Goal: Information Seeking & Learning: Learn about a topic

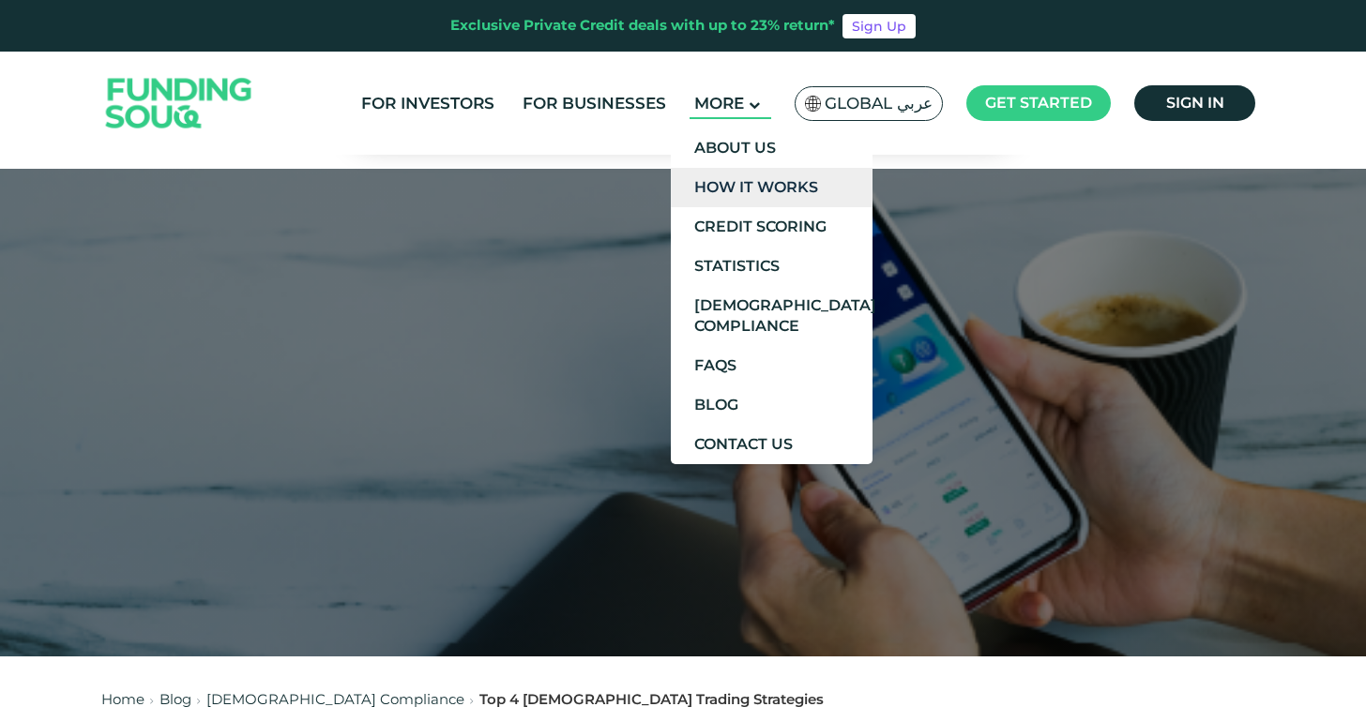
click at [756, 181] on link "How It Works" at bounding box center [772, 187] width 202 height 39
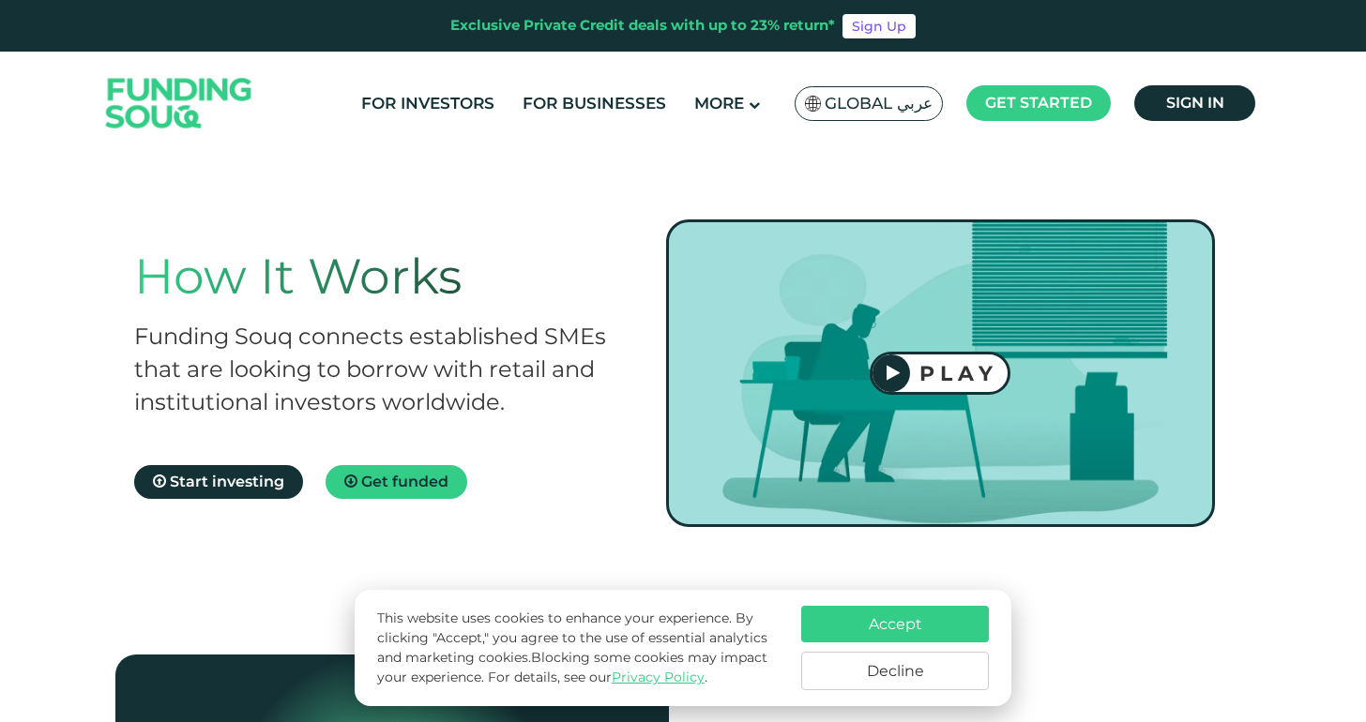
scroll to position [66, 0]
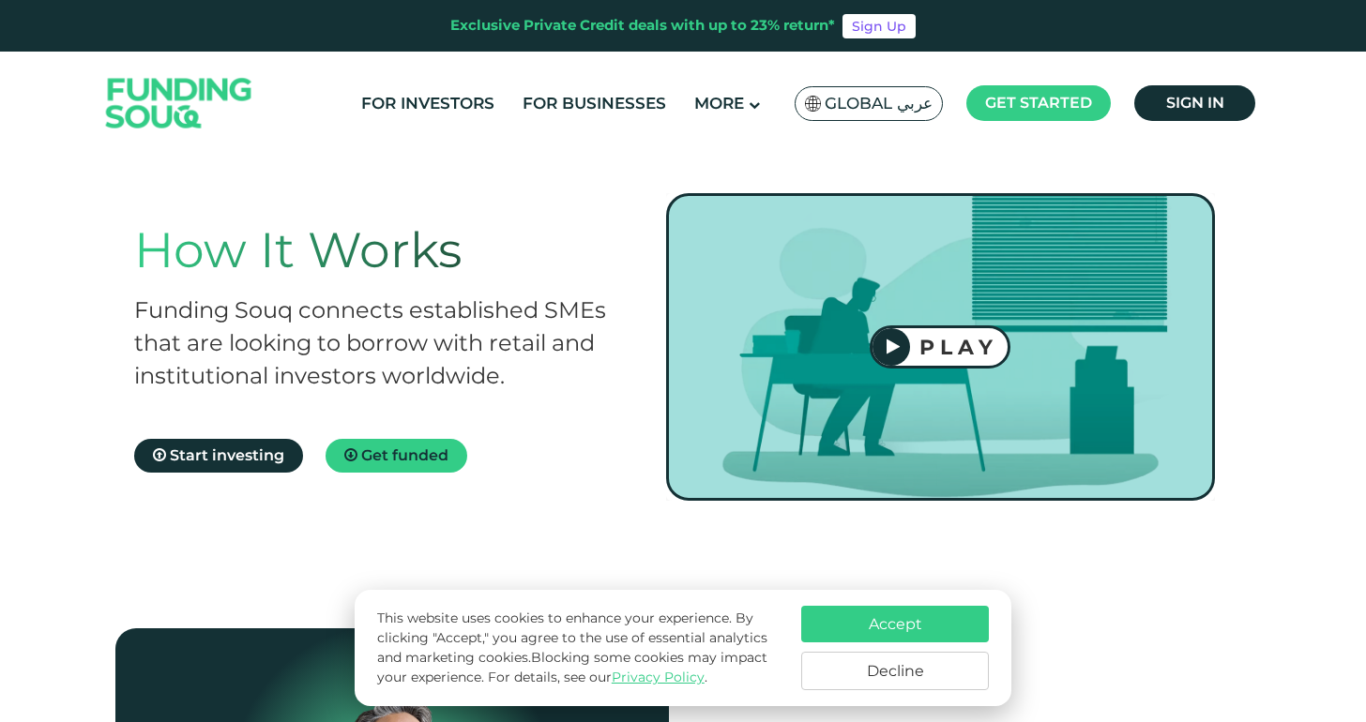
click at [867, 683] on button "Decline" at bounding box center [895, 671] width 188 height 38
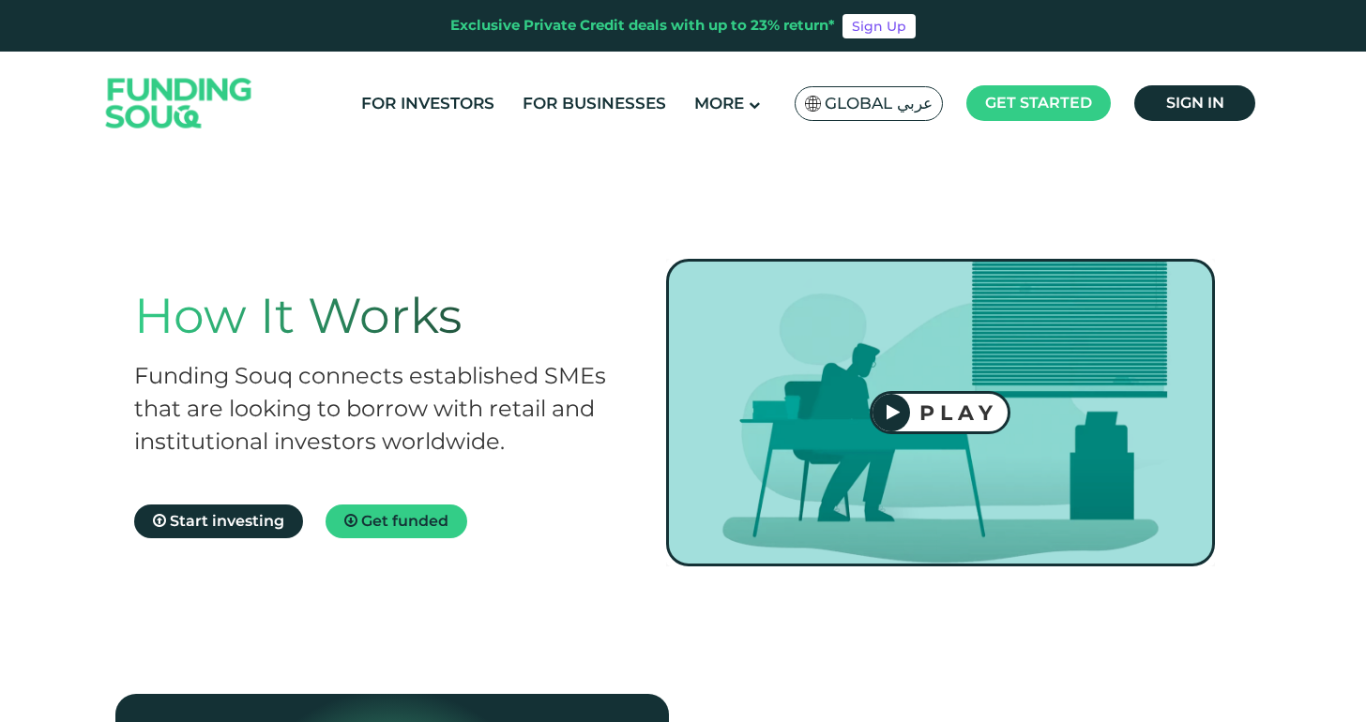
scroll to position [0, 0]
